Goal: Information Seeking & Learning: Compare options

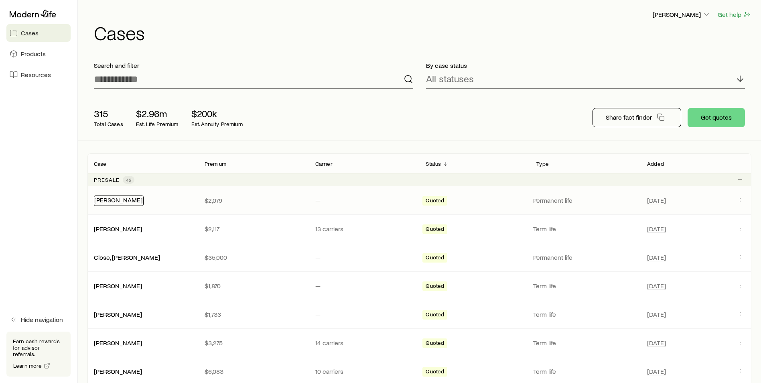
click at [122, 202] on link "[PERSON_NAME]" at bounding box center [118, 200] width 48 height 8
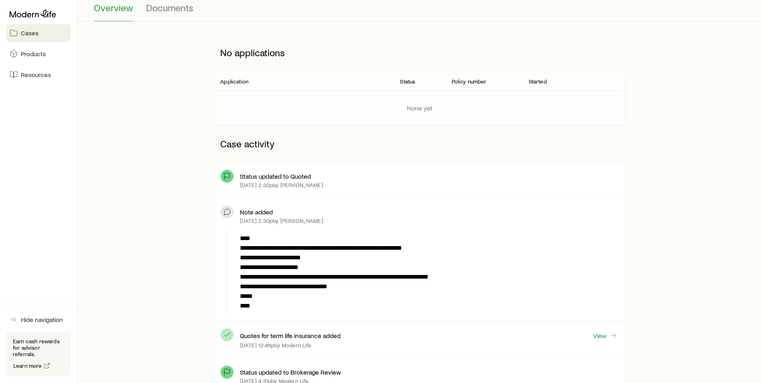
scroll to position [201, 0]
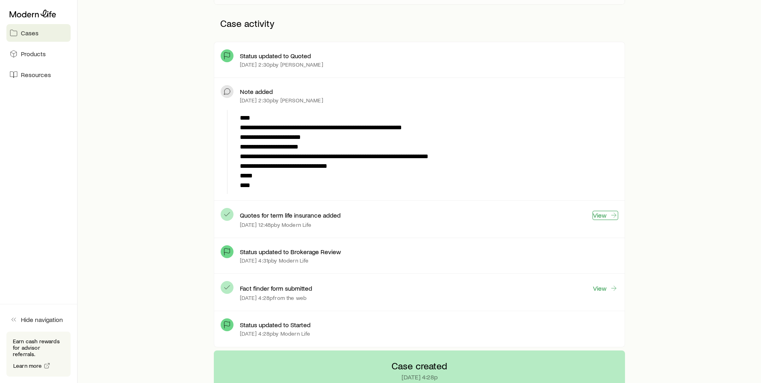
click at [604, 217] on link "View" at bounding box center [606, 215] width 26 height 9
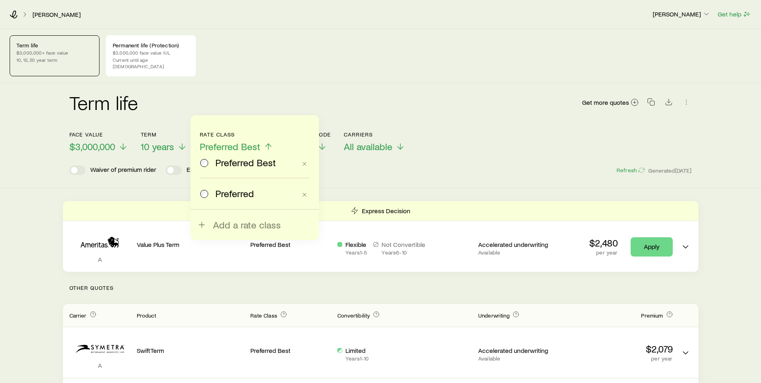
click at [352, 173] on div "Term life Get more quotes Face value $3,000,000 Term 10 years Rate Class Prefer…" at bounding box center [380, 135] width 761 height 105
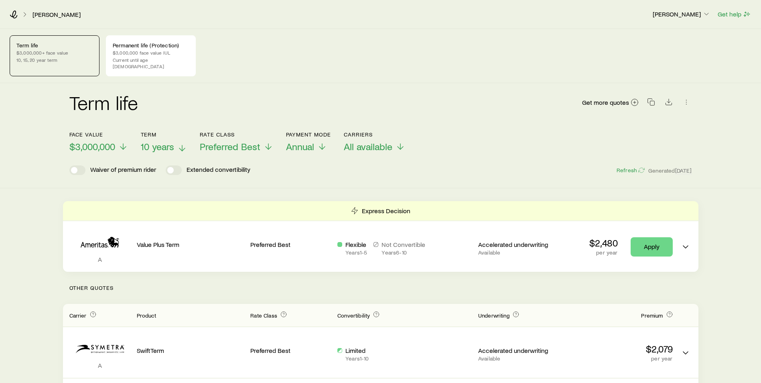
click at [183, 143] on icon at bounding box center [182, 148] width 10 height 10
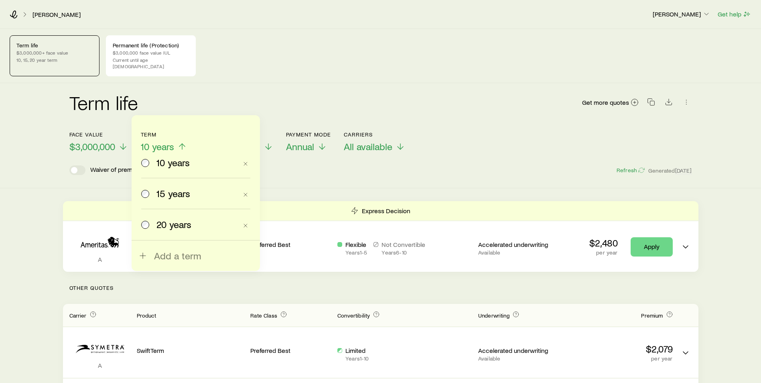
click at [164, 195] on span "15 years" at bounding box center [174, 193] width 34 height 11
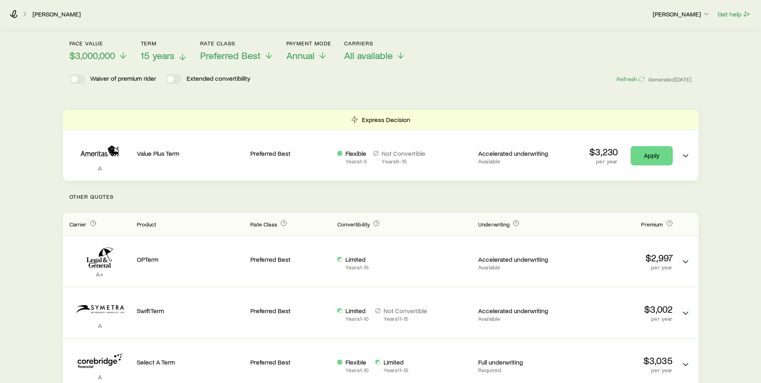
scroll to position [40, 0]
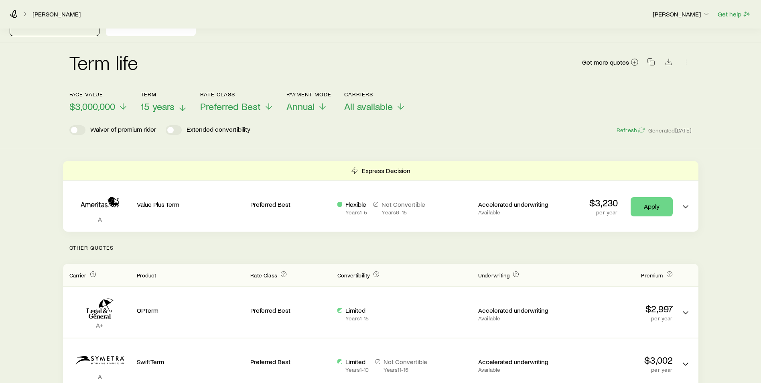
click at [175, 101] on p "15 years" at bounding box center [164, 106] width 47 height 11
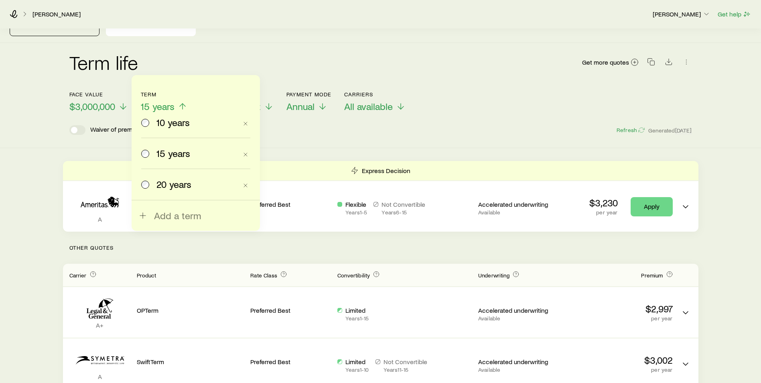
click at [151, 186] on div "20 years" at bounding box center [189, 184] width 96 height 11
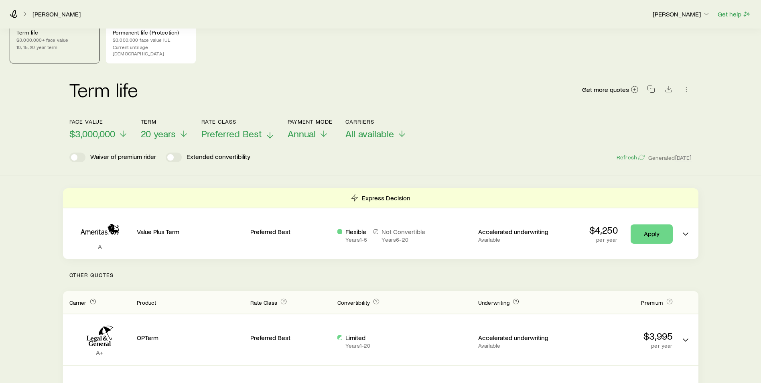
scroll to position [0, 0]
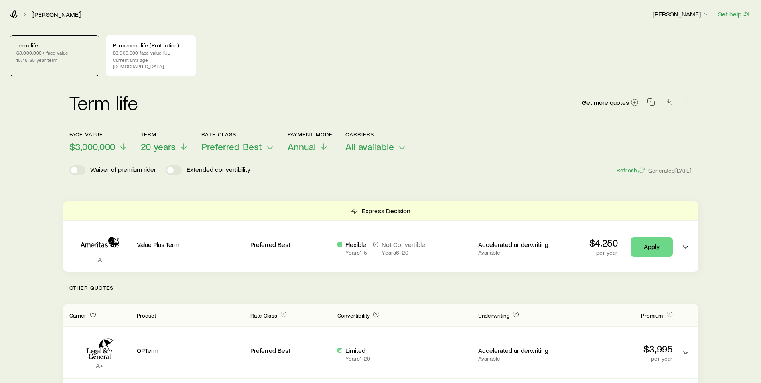
click at [56, 14] on link "[PERSON_NAME]" at bounding box center [56, 15] width 49 height 8
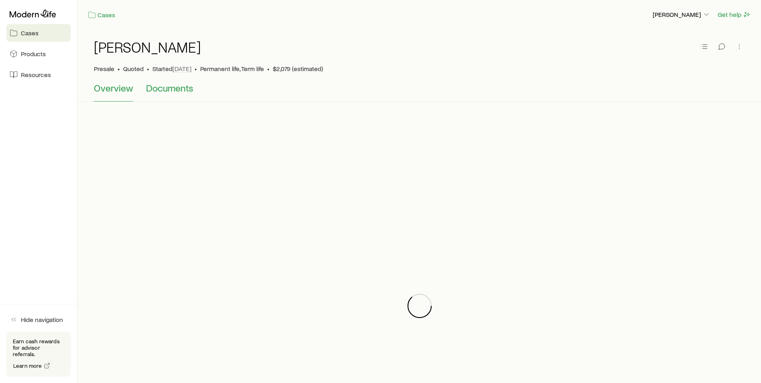
click at [159, 87] on span "Documents" at bounding box center [169, 87] width 47 height 11
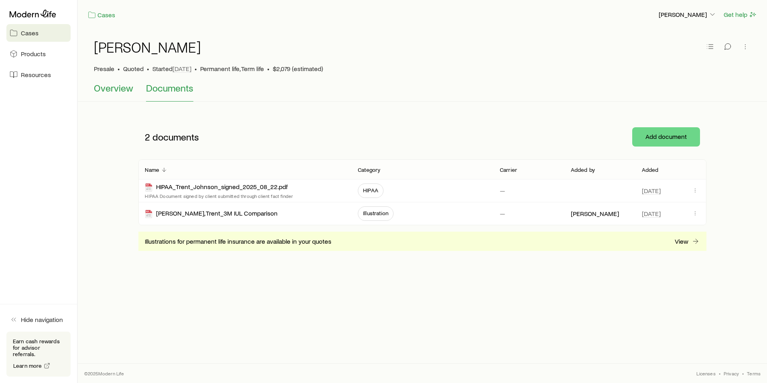
click at [111, 91] on span "Overview" at bounding box center [113, 87] width 39 height 11
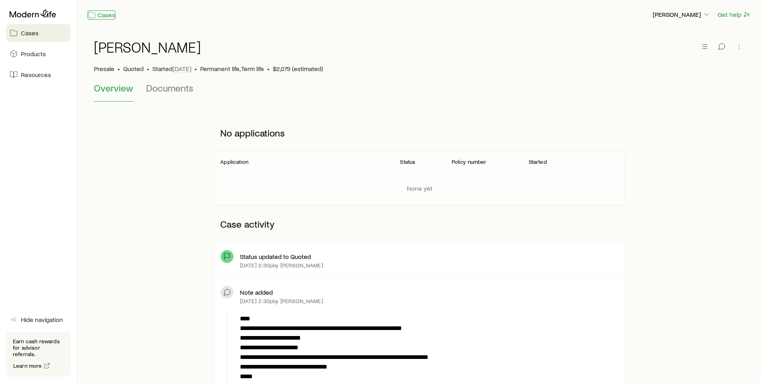
click at [109, 16] on link "Cases" at bounding box center [102, 14] width 28 height 9
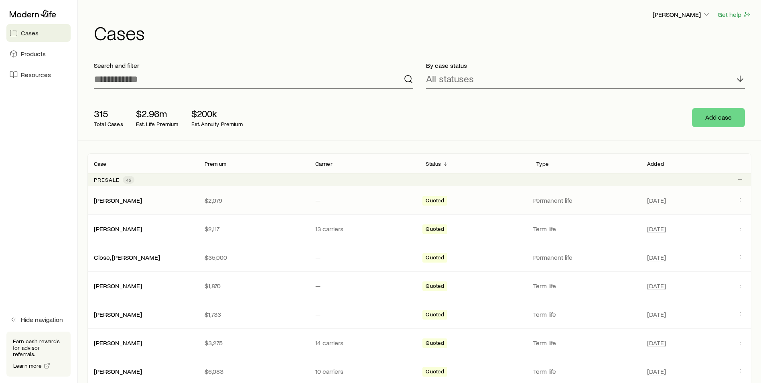
click at [125, 195] on div "[PERSON_NAME] $2,079 — Quoted Permanent life [DATE]" at bounding box center [420, 200] width 664 height 28
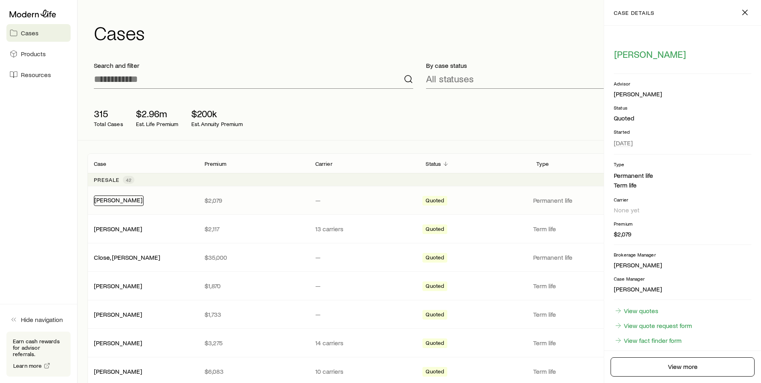
click at [125, 200] on link "[PERSON_NAME]" at bounding box center [118, 200] width 48 height 8
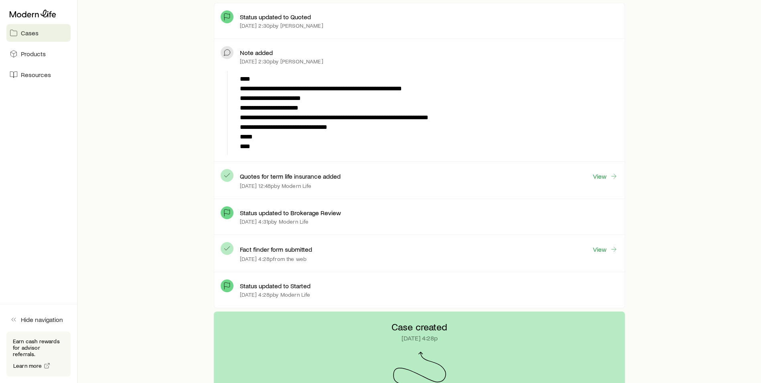
scroll to position [321, 0]
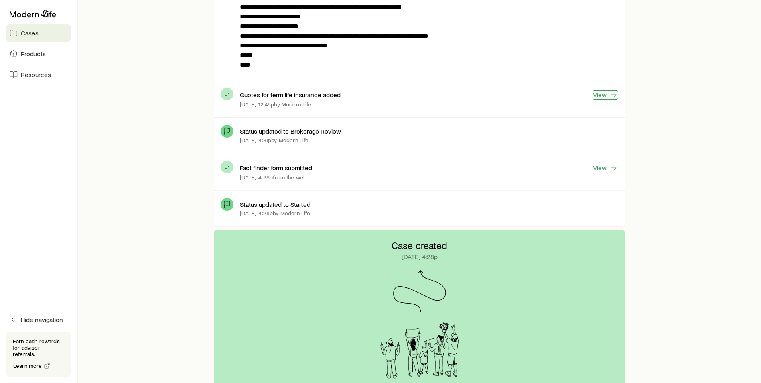
click at [603, 94] on link "View" at bounding box center [606, 94] width 26 height 9
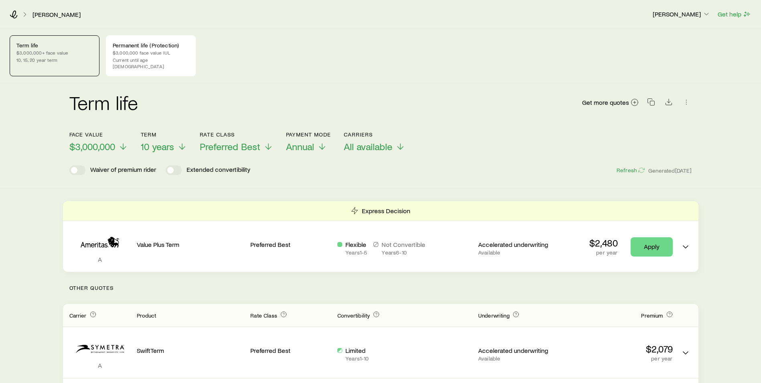
click at [240, 96] on div "Term life Get more quotes" at bounding box center [380, 107] width 623 height 29
click at [153, 58] on p "Current until age [DEMOGRAPHIC_DATA]" at bounding box center [151, 63] width 76 height 13
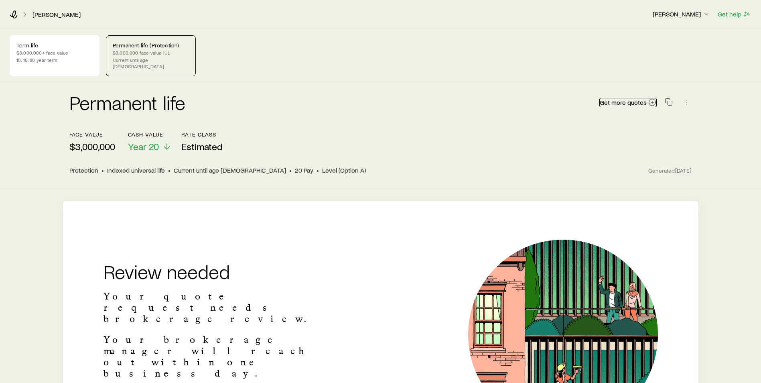
click at [637, 99] on span "Get more quotes" at bounding box center [623, 102] width 47 height 6
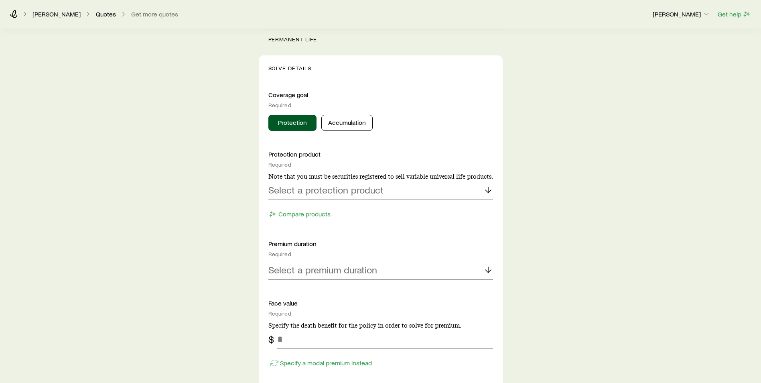
scroll to position [281, 0]
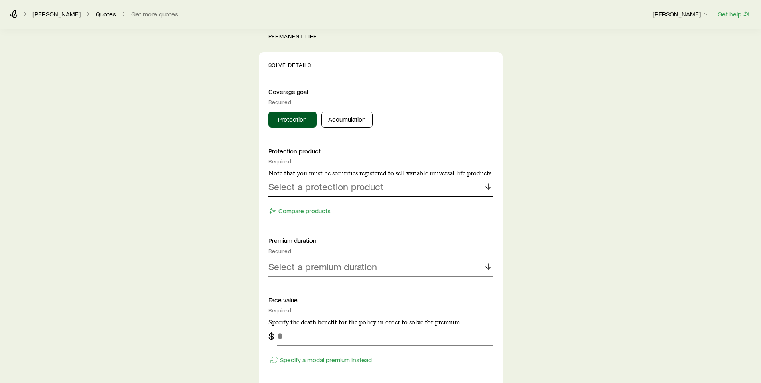
click at [354, 186] on p "Select a protection product" at bounding box center [326, 186] width 115 height 11
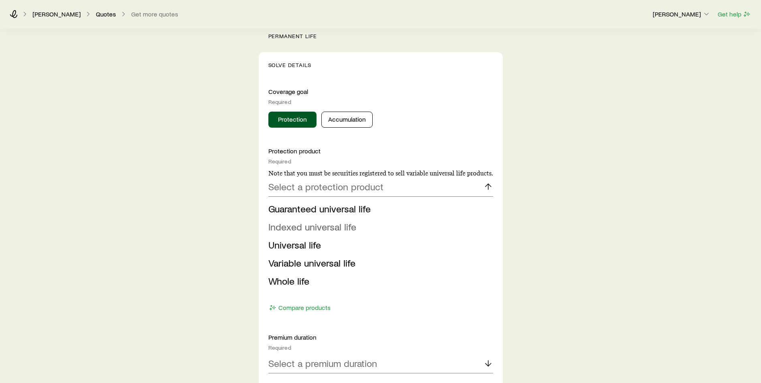
click at [334, 229] on span "Indexed universal life" at bounding box center [313, 227] width 88 height 12
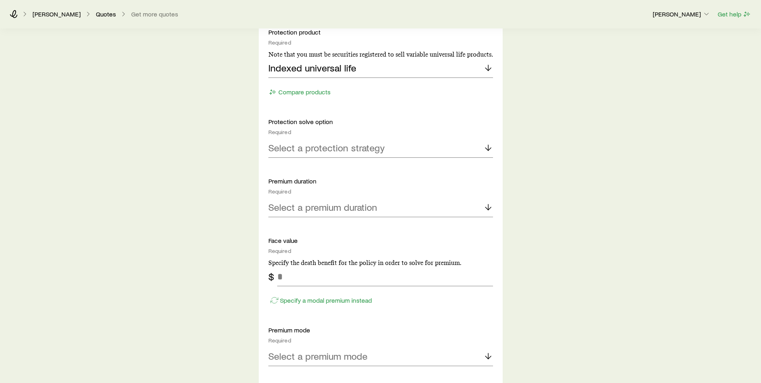
scroll to position [401, 0]
click at [343, 140] on div "Select a protection strategy" at bounding box center [381, 146] width 225 height 19
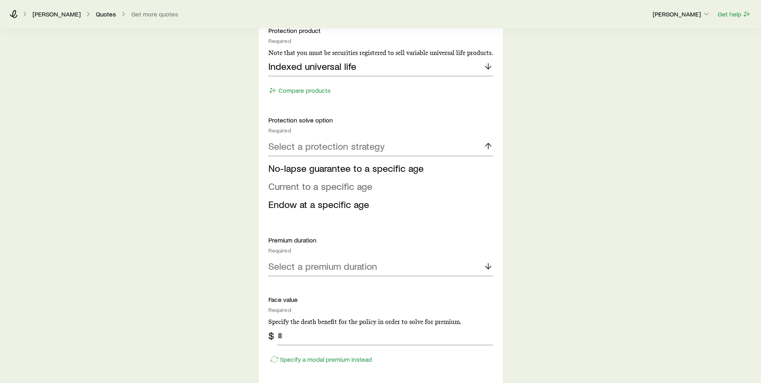
click at [339, 188] on span "Current to a specific age" at bounding box center [321, 186] width 104 height 12
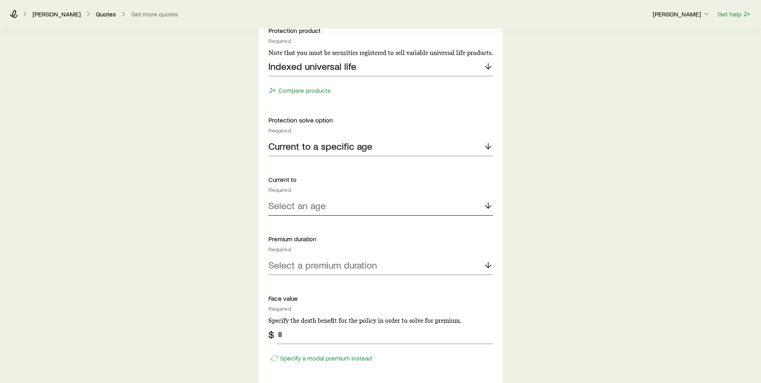
click at [336, 206] on div "Select an age" at bounding box center [381, 205] width 225 height 19
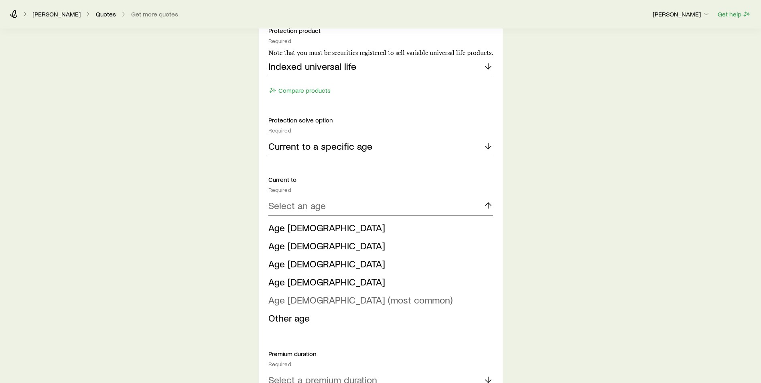
click at [303, 301] on span "Age [DEMOGRAPHIC_DATA] (most common)" at bounding box center [361, 300] width 184 height 12
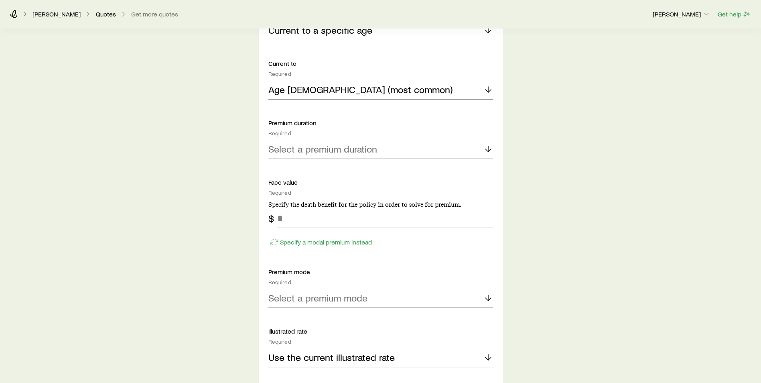
scroll to position [522, 0]
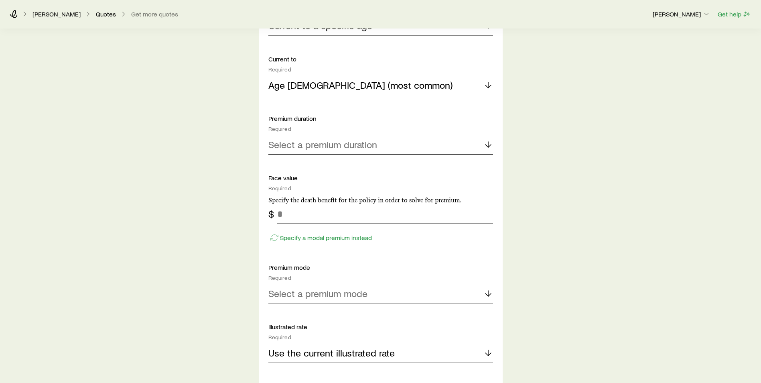
click at [319, 143] on p "Select a premium duration" at bounding box center [323, 144] width 109 height 11
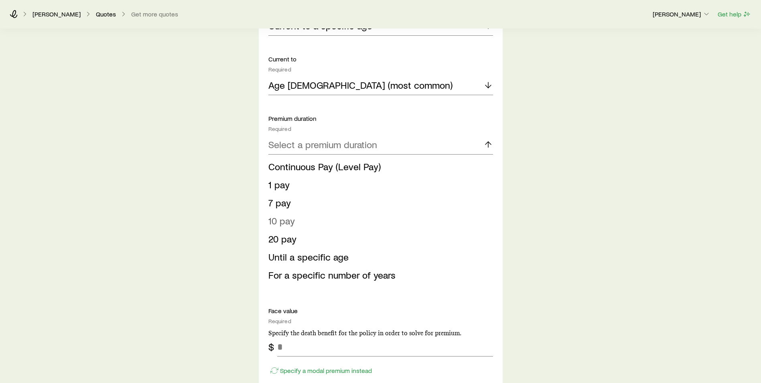
click at [296, 223] on li "10 pay" at bounding box center [379, 221] width 220 height 18
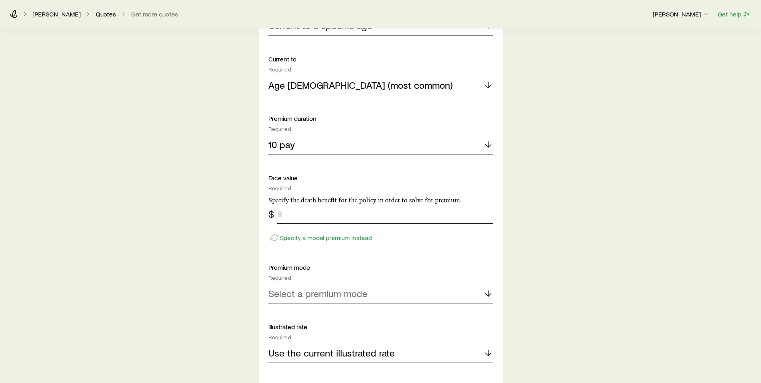
click at [291, 216] on input "tel" at bounding box center [385, 213] width 216 height 19
type input "*"
type input "*********"
click at [410, 265] on p "Premium mode" at bounding box center [381, 267] width 225 height 8
click at [373, 295] on div "Select a premium mode" at bounding box center [381, 293] width 225 height 19
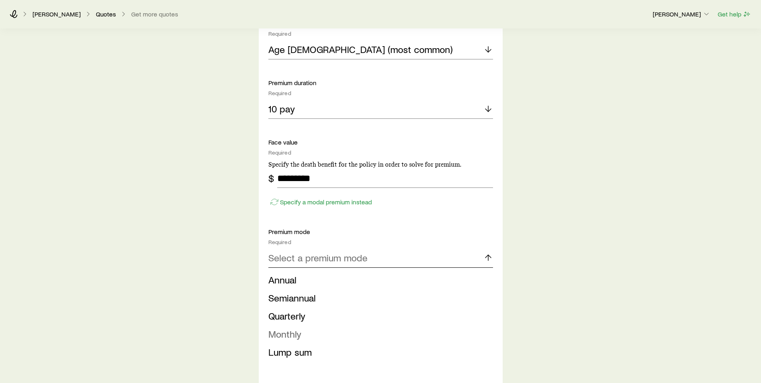
scroll to position [602, 0]
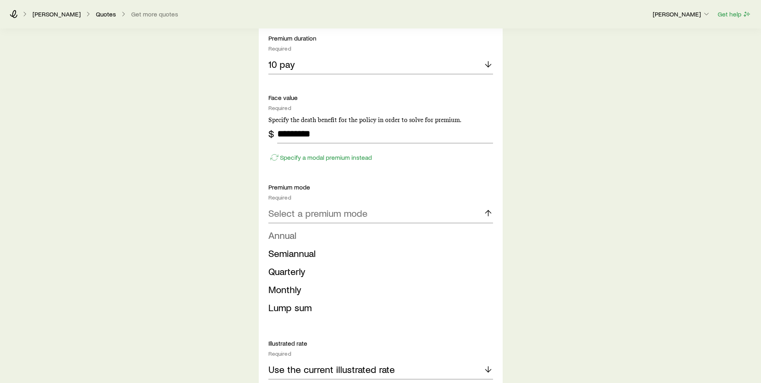
click at [320, 239] on li "Annual" at bounding box center [379, 235] width 220 height 18
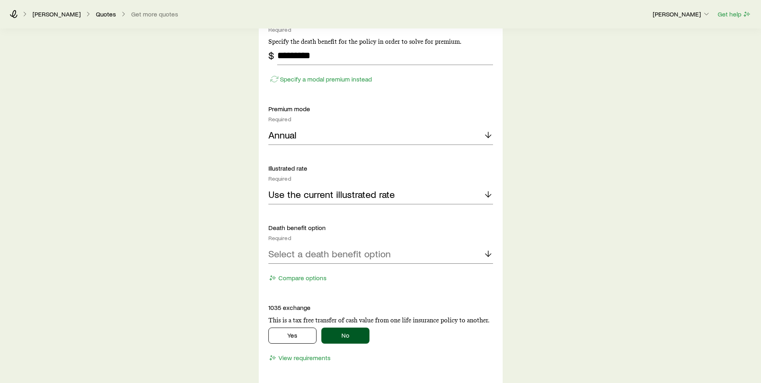
scroll to position [682, 0]
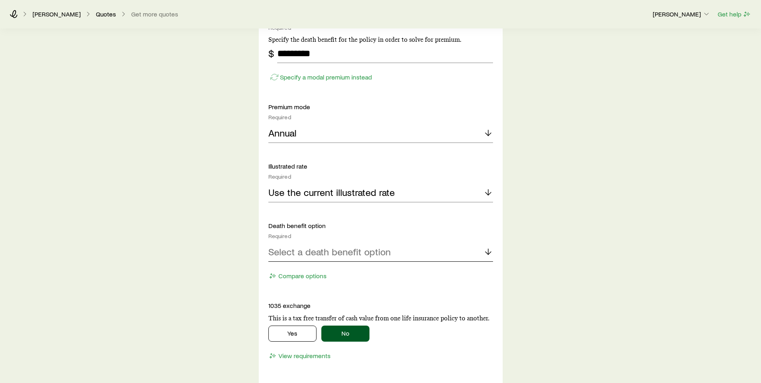
click at [320, 254] on p "Select a death benefit option" at bounding box center [330, 251] width 122 height 11
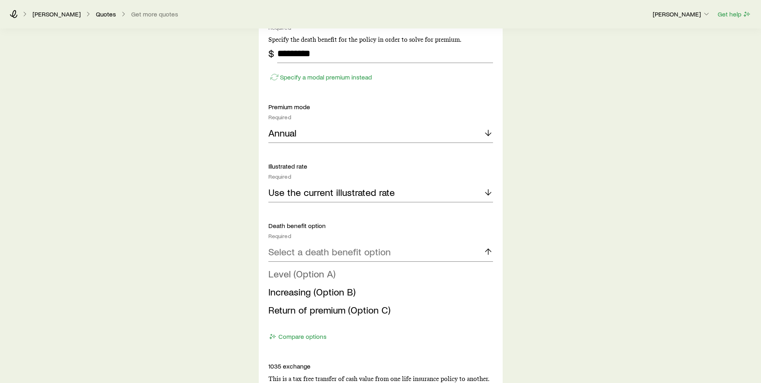
click at [313, 272] on span "Level (Option A)" at bounding box center [302, 274] width 67 height 12
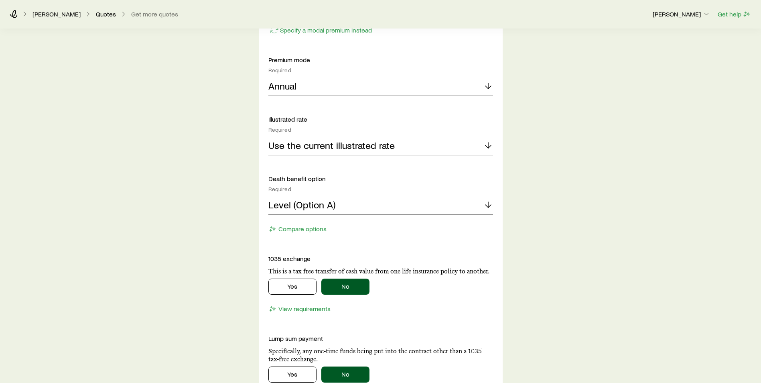
scroll to position [803, 0]
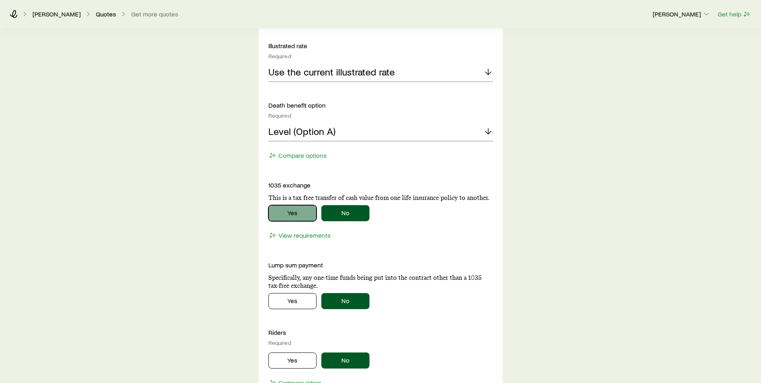
click at [301, 216] on button "Yes" at bounding box center [293, 213] width 48 height 16
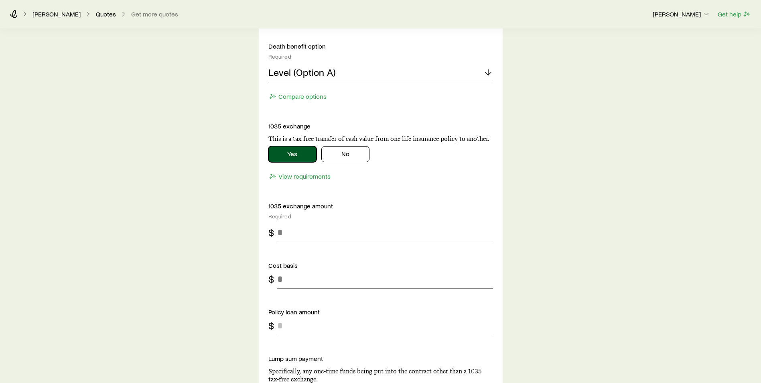
scroll to position [923, 0]
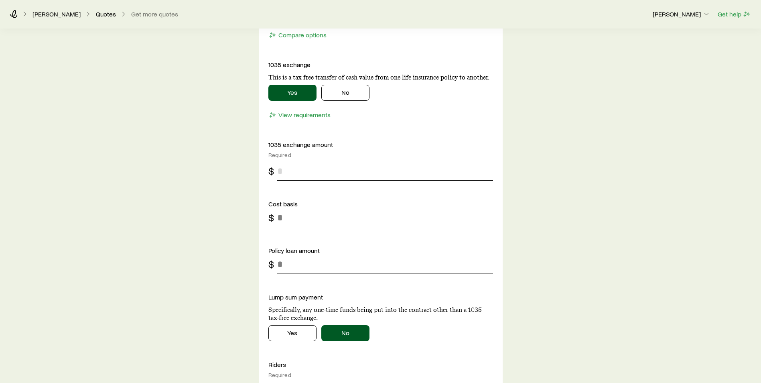
click at [311, 173] on input "tel" at bounding box center [385, 170] width 216 height 19
type input "*******"
click at [315, 221] on input "tel" at bounding box center [385, 217] width 216 height 19
type input "*******"
click at [318, 247] on p "Policy loan amount" at bounding box center [381, 250] width 225 height 8
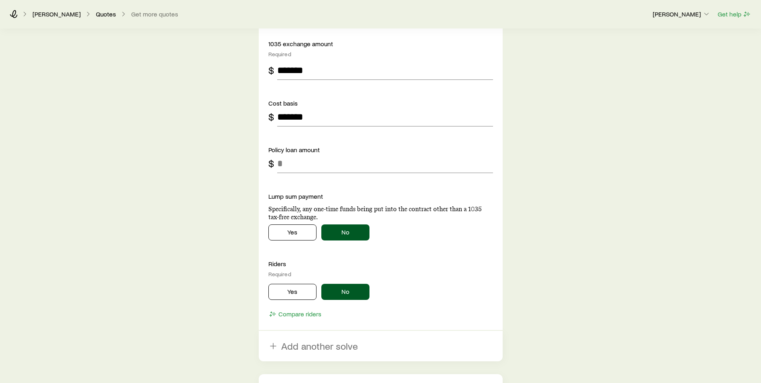
scroll to position [1123, 0]
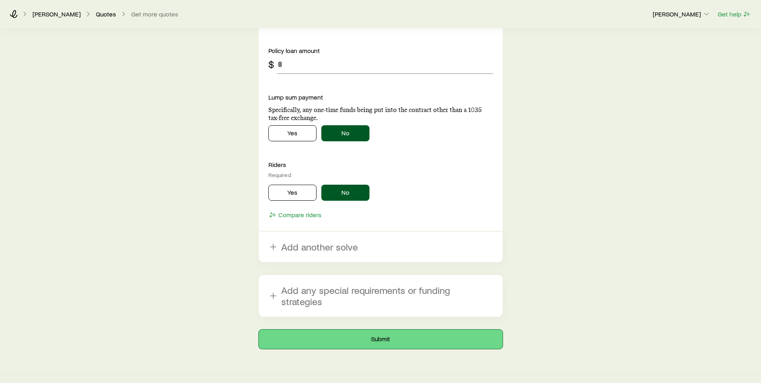
click at [319, 330] on button "Submit" at bounding box center [381, 339] width 244 height 19
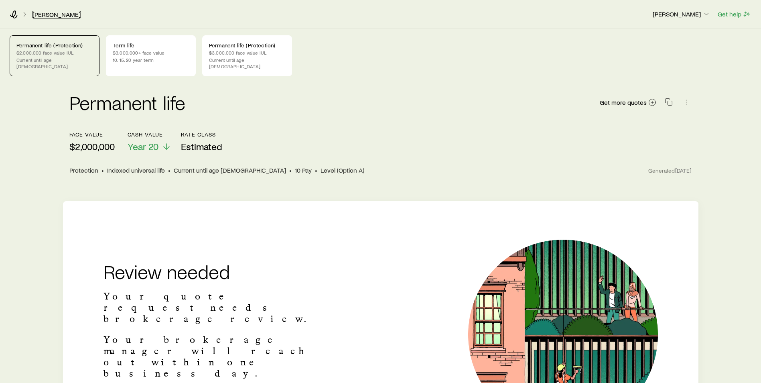
click at [53, 13] on link "[PERSON_NAME]" at bounding box center [56, 15] width 49 height 8
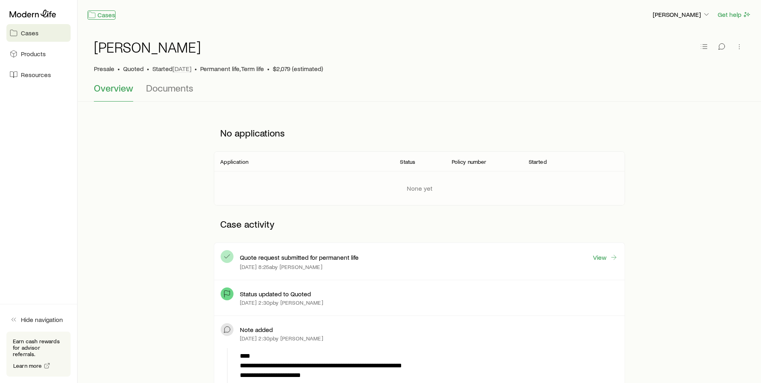
click at [110, 17] on link "Cases" at bounding box center [102, 14] width 28 height 9
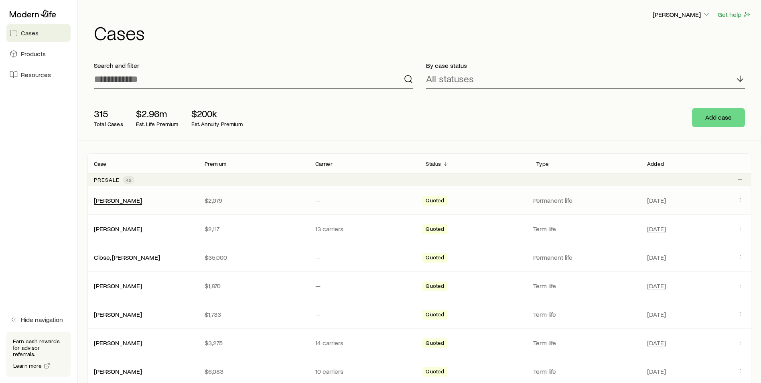
click at [124, 204] on div "[PERSON_NAME]" at bounding box center [118, 200] width 48 height 8
click at [114, 199] on link "[PERSON_NAME]" at bounding box center [118, 200] width 48 height 8
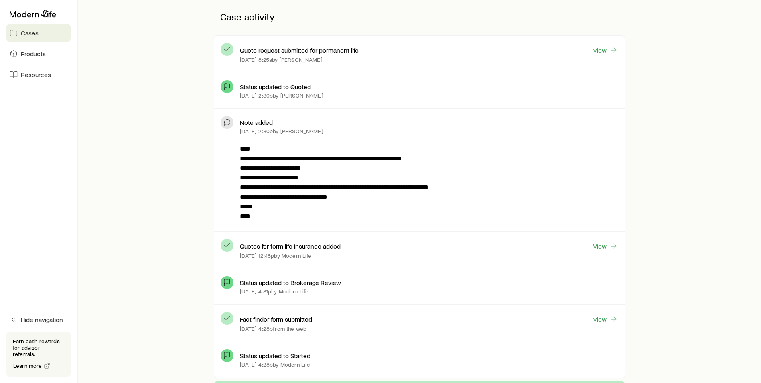
scroll to position [281, 0]
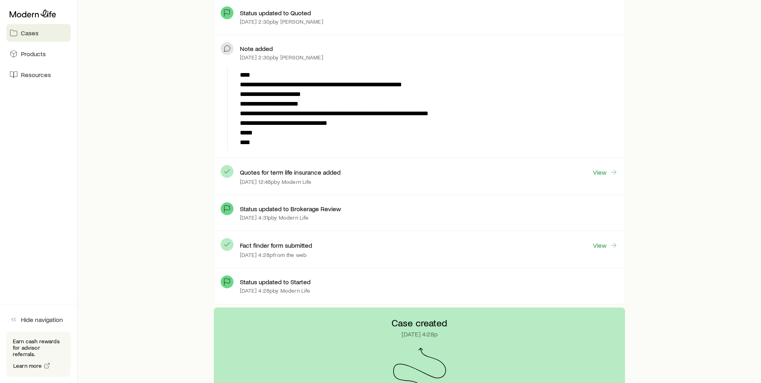
click at [607, 178] on div "Quotes for term life insurance added View [DATE] 12:48p by Modern Life" at bounding box center [429, 176] width 378 height 24
click at [600, 170] on link "View" at bounding box center [606, 172] width 26 height 9
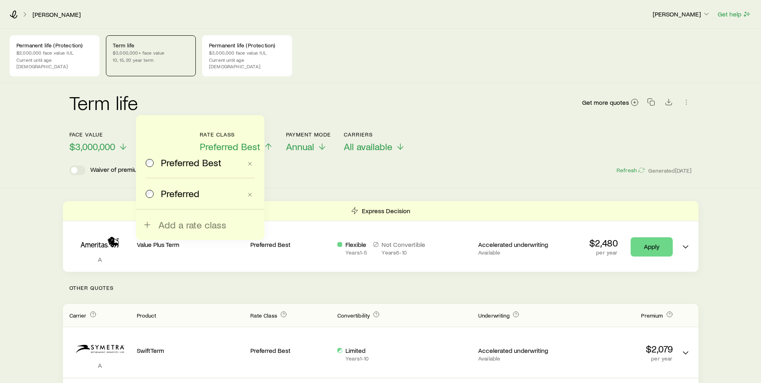
click at [314, 167] on div "Waiver of premium rider Extended convertibility Refresh Generated [DATE]" at bounding box center [380, 170] width 623 height 10
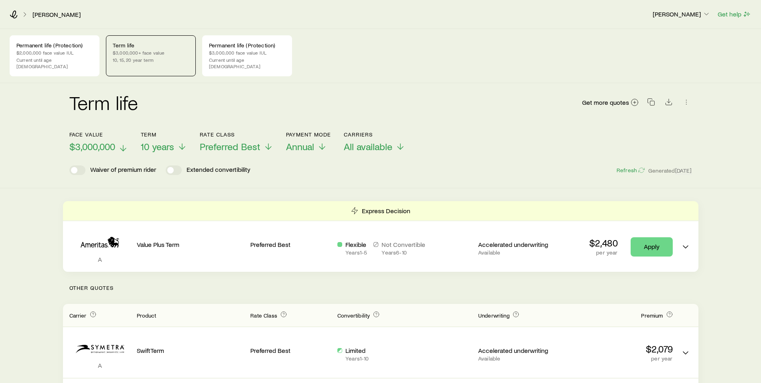
click at [92, 141] on span "$3,000,000" at bounding box center [92, 146] width 46 height 11
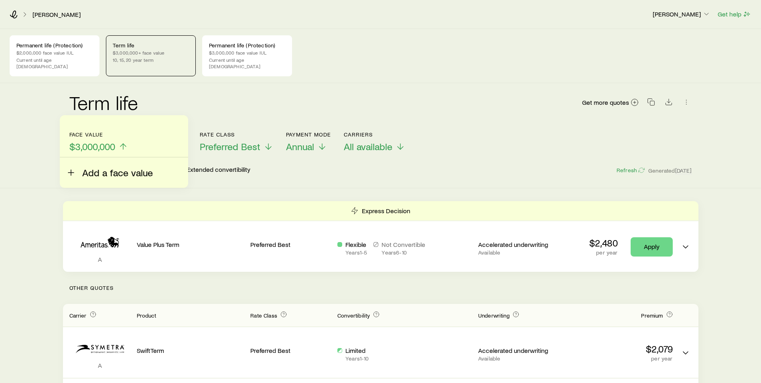
click at [91, 169] on span "Add a face value" at bounding box center [117, 172] width 71 height 11
click at [94, 153] on input "faceAmount" at bounding box center [128, 156] width 100 height 19
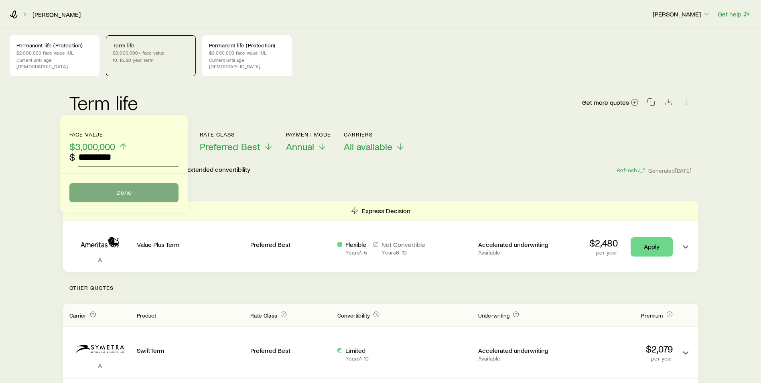
type input "*********"
click at [120, 199] on button "Done" at bounding box center [123, 192] width 109 height 19
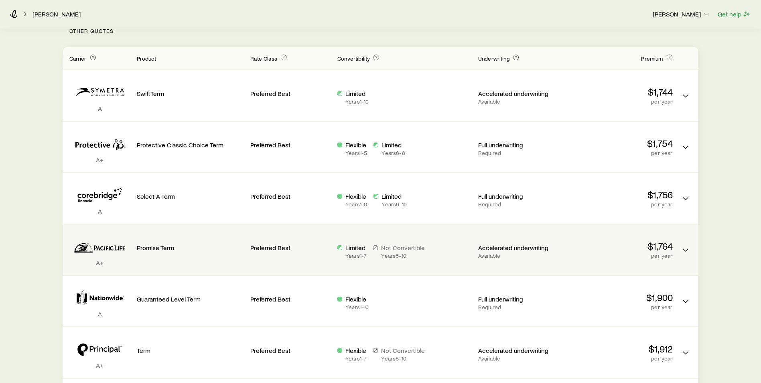
scroll to position [281, 0]
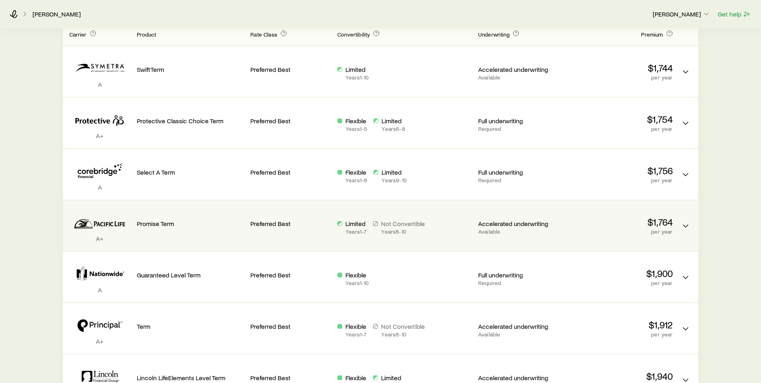
click at [351, 220] on p "Limited" at bounding box center [356, 224] width 21 height 8
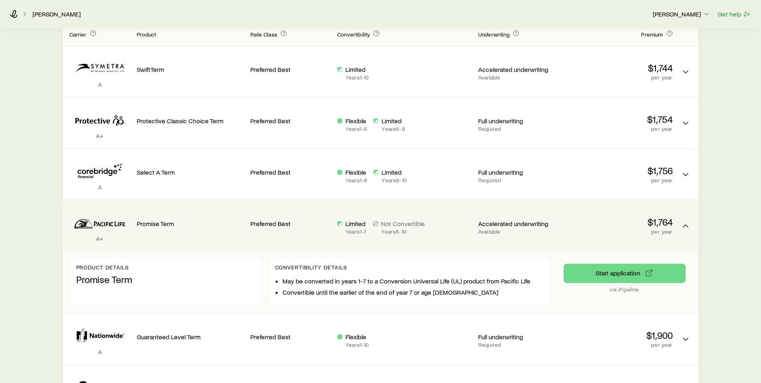
click at [351, 220] on p "Limited" at bounding box center [356, 224] width 21 height 8
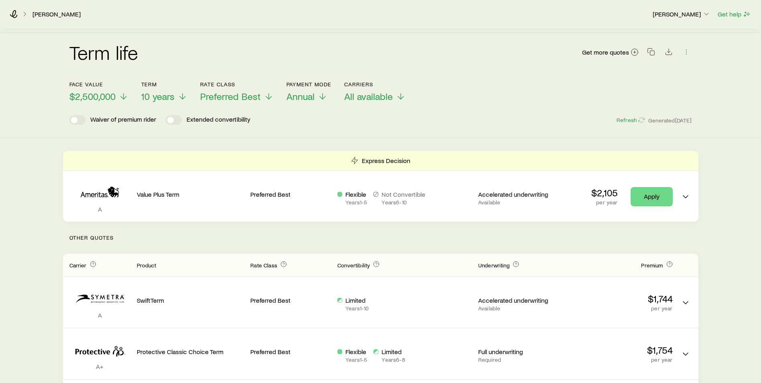
scroll to position [0, 0]
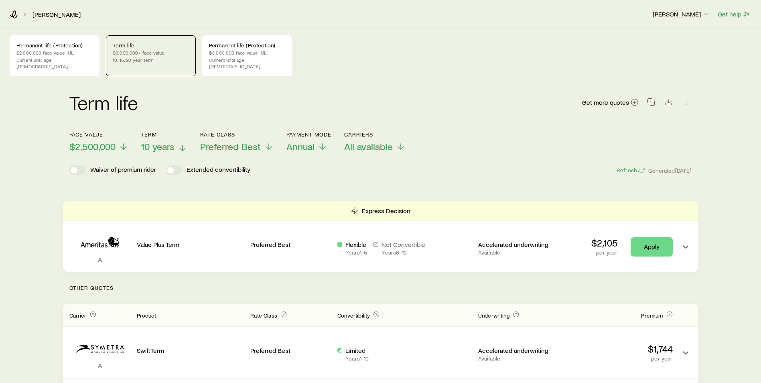
click at [180, 143] on icon at bounding box center [183, 148] width 10 height 10
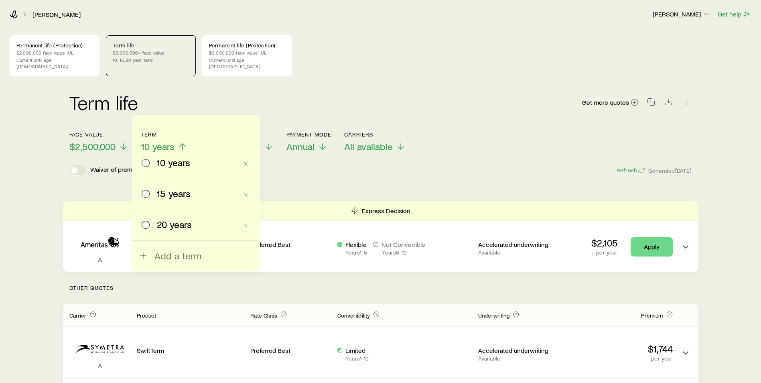
click at [172, 192] on span "15 years" at bounding box center [174, 193] width 34 height 11
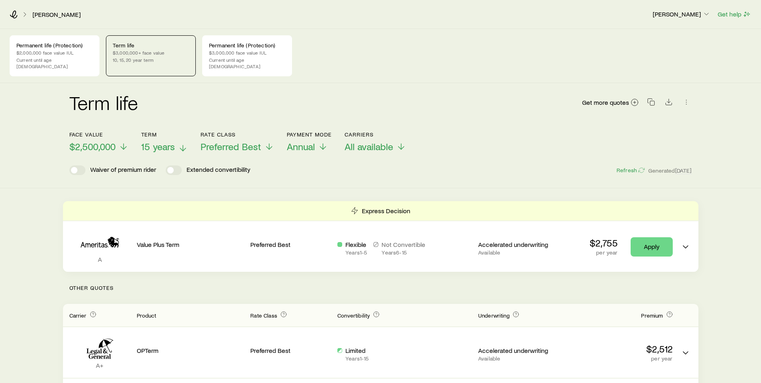
click at [181, 148] on polyline at bounding box center [183, 149] width 6 height 3
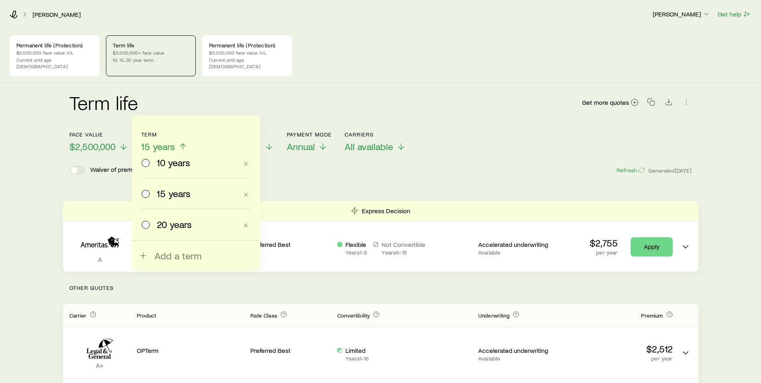
click at [168, 222] on span "20 years" at bounding box center [174, 224] width 35 height 11
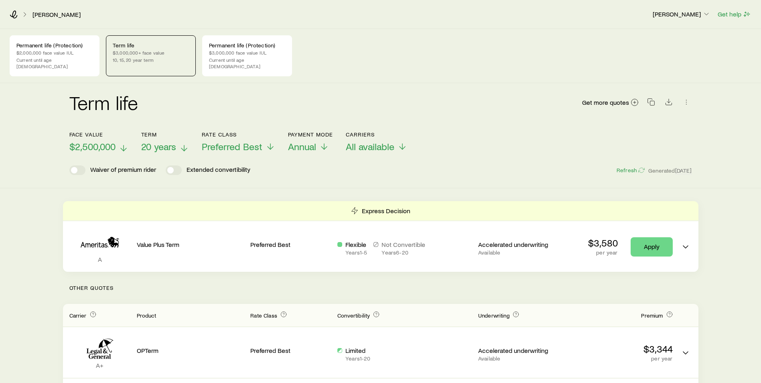
click at [123, 143] on icon at bounding box center [124, 148] width 10 height 10
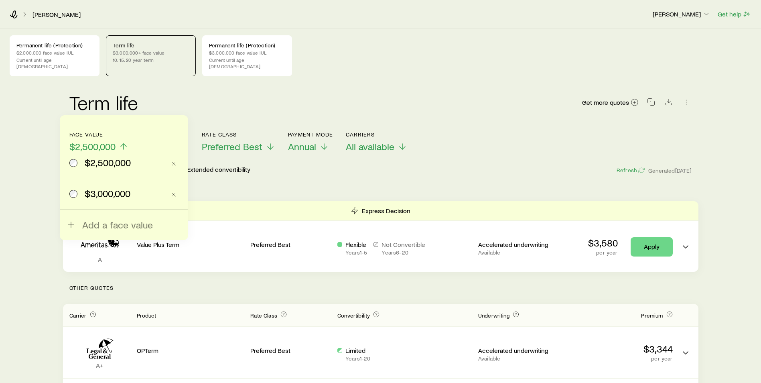
click at [97, 188] on span "$3,000,000" at bounding box center [108, 193] width 46 height 11
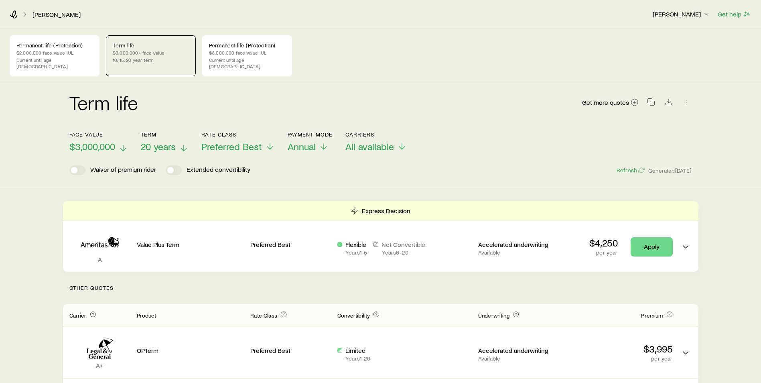
click at [179, 143] on icon at bounding box center [184, 148] width 10 height 10
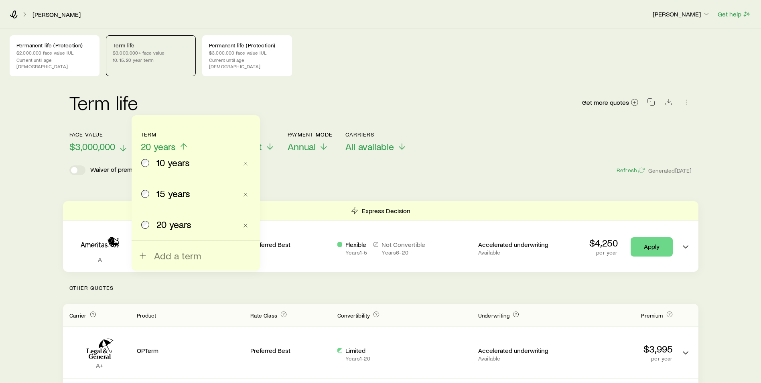
click at [167, 161] on span "10 years" at bounding box center [173, 162] width 33 height 11
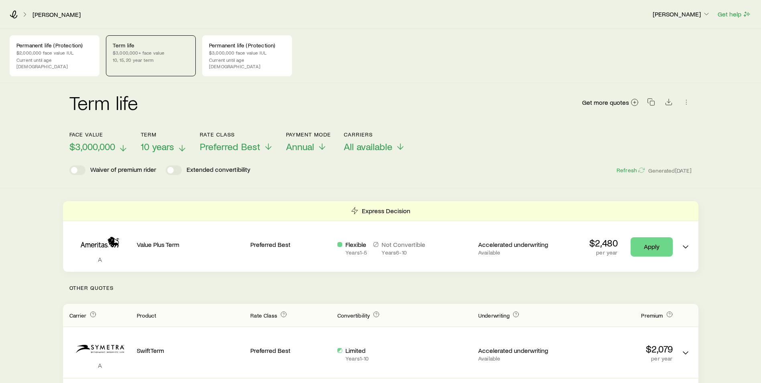
click at [126, 143] on icon at bounding box center [123, 148] width 10 height 10
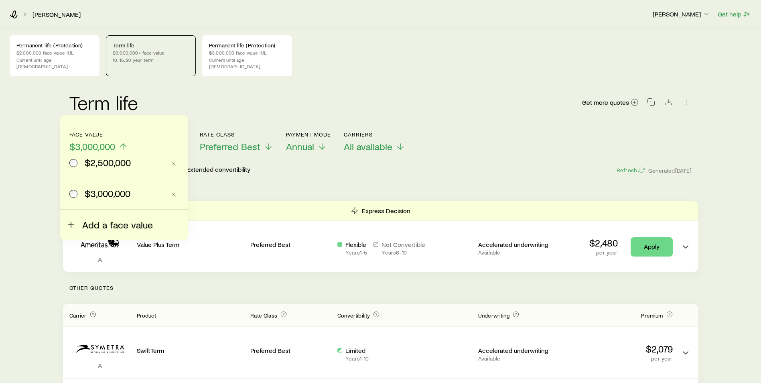
click at [94, 222] on span "Add a face value" at bounding box center [117, 224] width 71 height 11
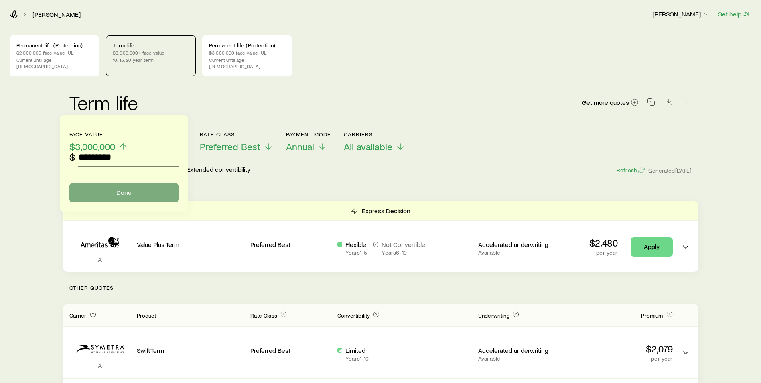
type input "*********"
click at [104, 187] on button "Done" at bounding box center [123, 192] width 109 height 19
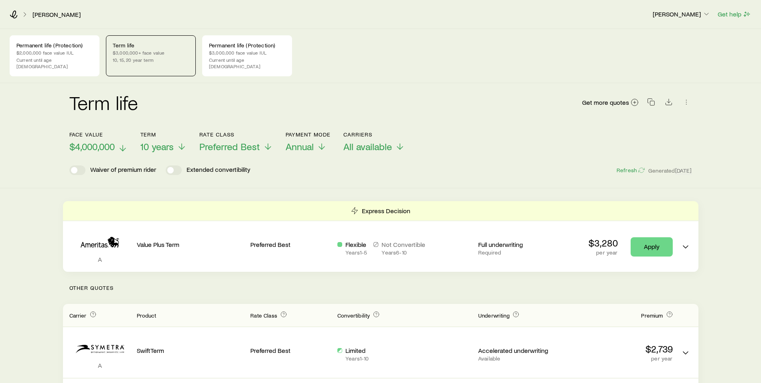
click at [124, 141] on p "$4,000,000" at bounding box center [98, 146] width 58 height 11
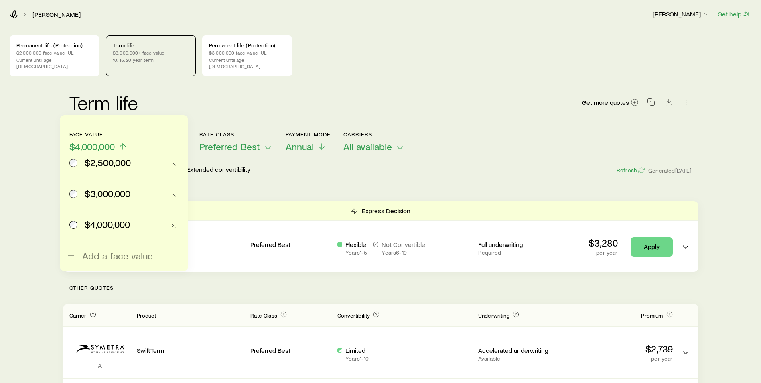
click at [95, 194] on span "$3,000,000" at bounding box center [108, 193] width 46 height 11
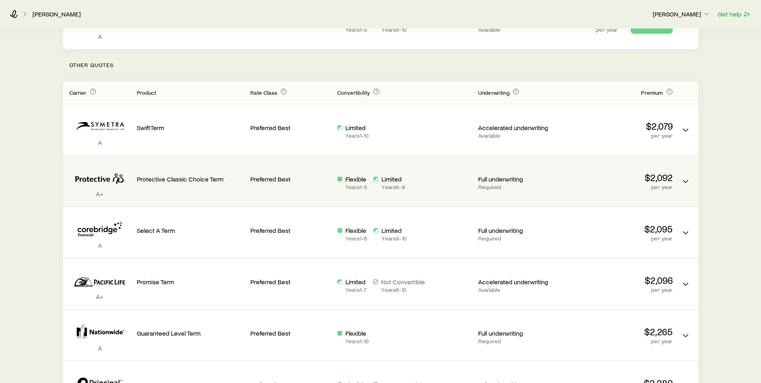
scroll to position [40, 0]
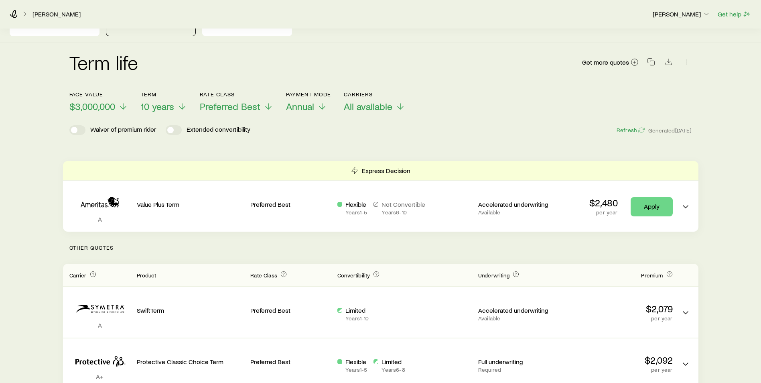
click at [124, 102] on icon at bounding box center [123, 107] width 10 height 10
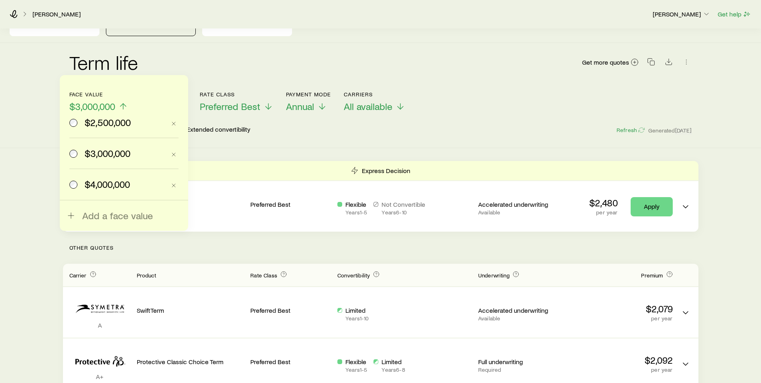
click at [120, 129] on label "$2,500,000" at bounding box center [117, 122] width 96 height 31
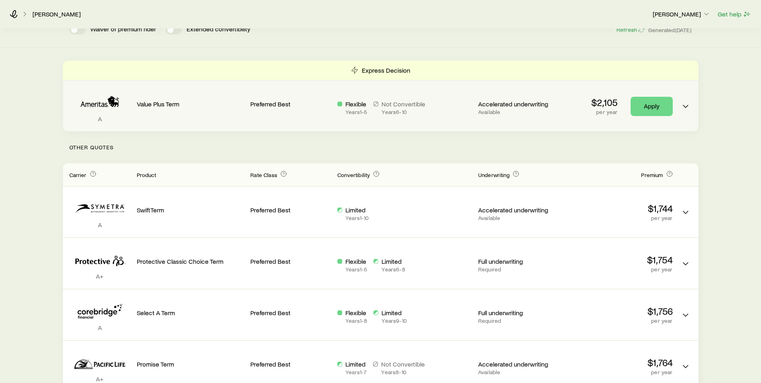
scroll to position [0, 0]
